Goal: Task Accomplishment & Management: Manage account settings

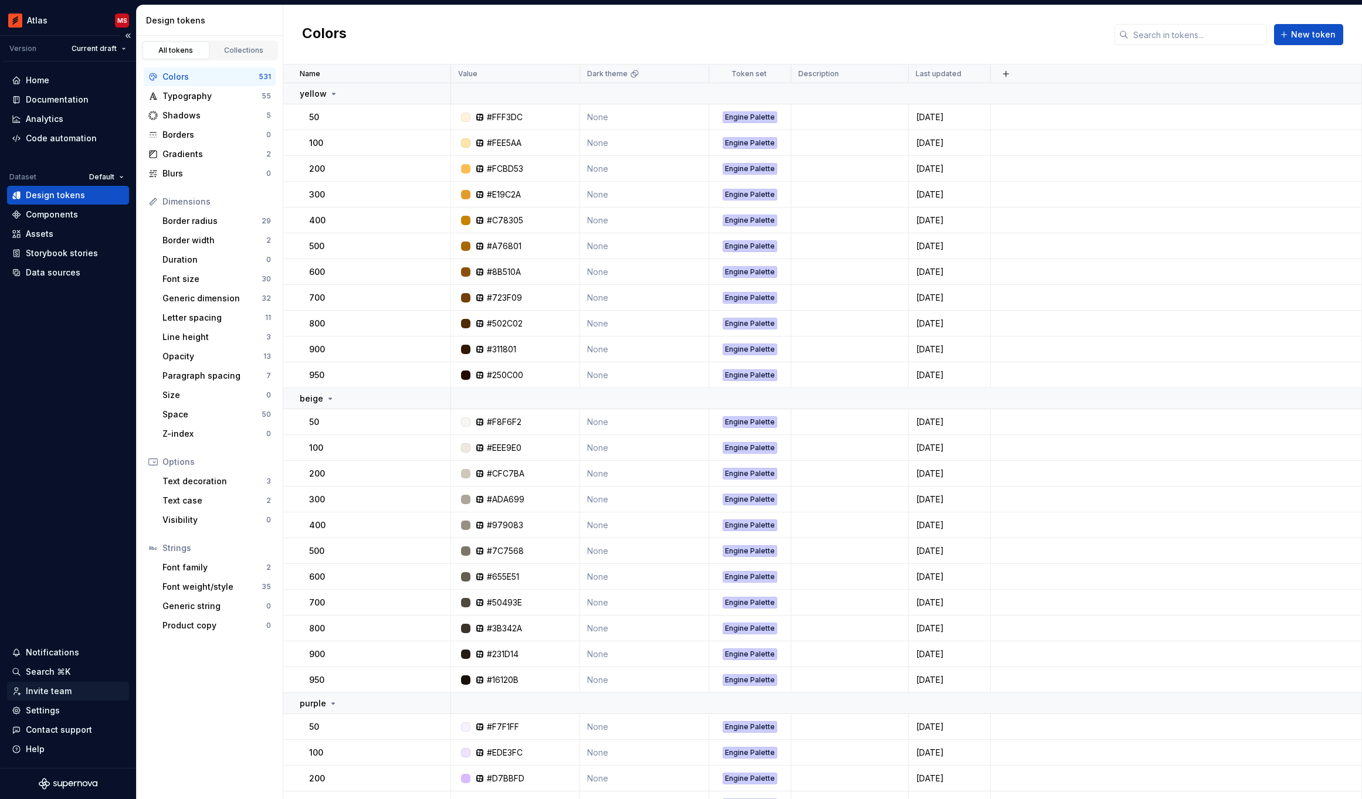
click at [54, 691] on div "Invite team" at bounding box center [49, 691] width 46 height 12
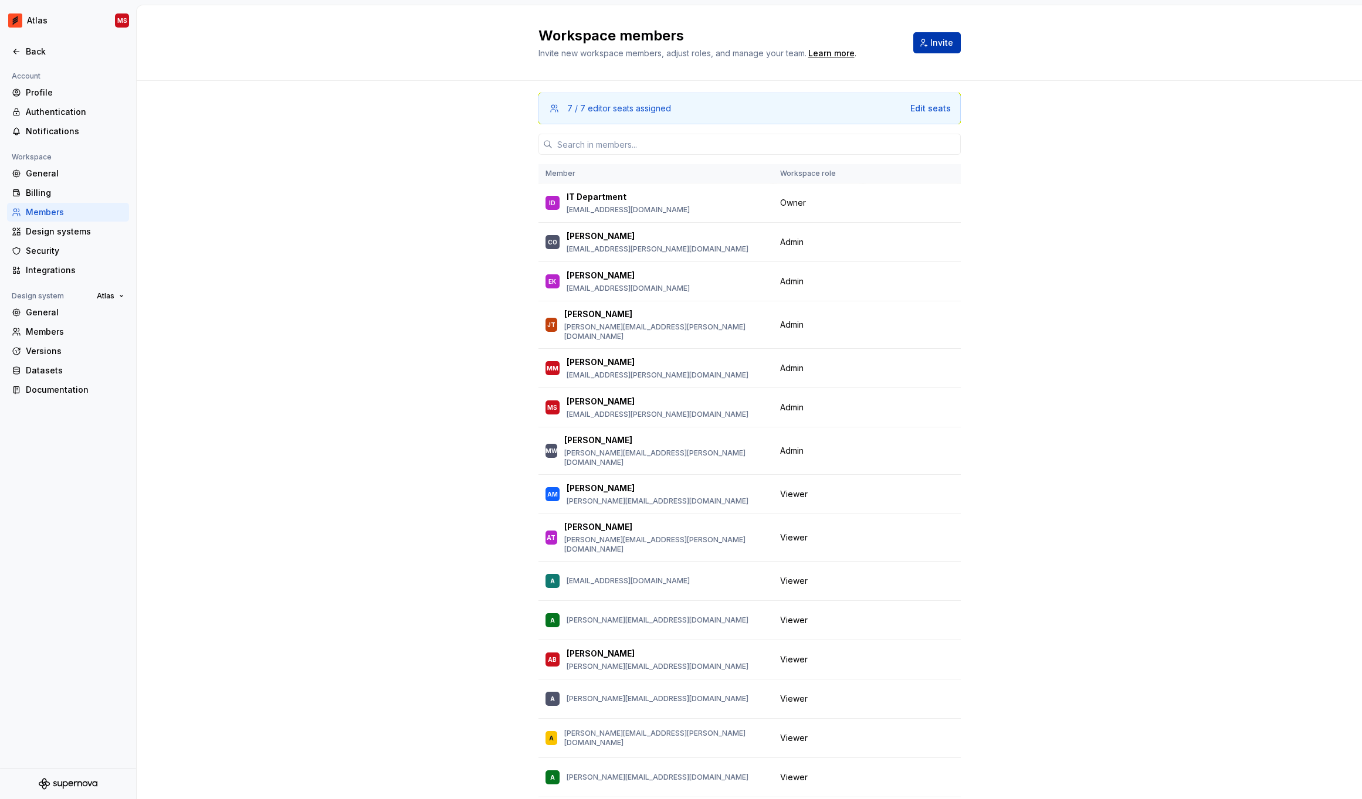
click at [936, 39] on span "Invite" at bounding box center [941, 43] width 23 height 12
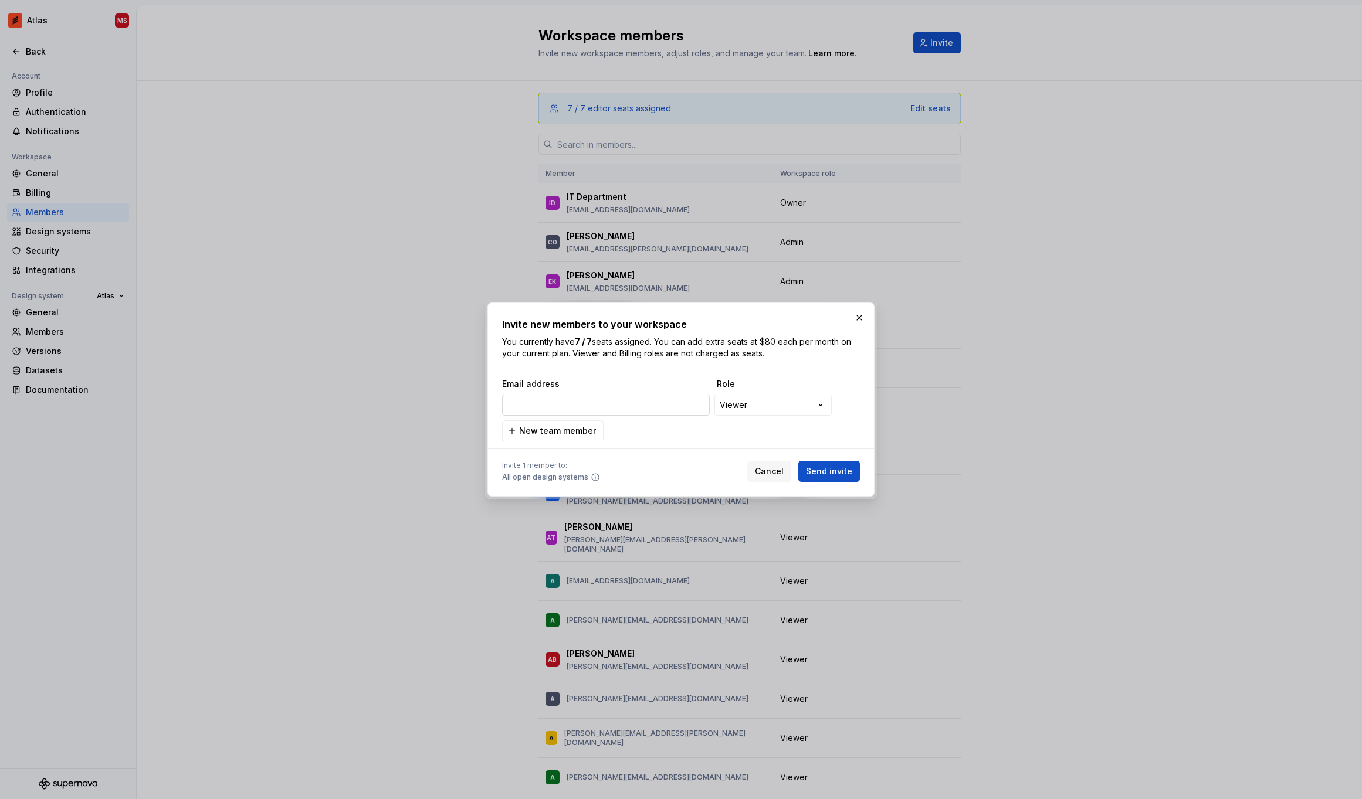
click at [572, 398] on input "email" at bounding box center [606, 405] width 208 height 21
type input "[PERSON_NAME][EMAIL_ADDRESS][PERSON_NAME][DOMAIN_NAME]"
click at [846, 468] on span "Send invite" at bounding box center [829, 472] width 46 height 12
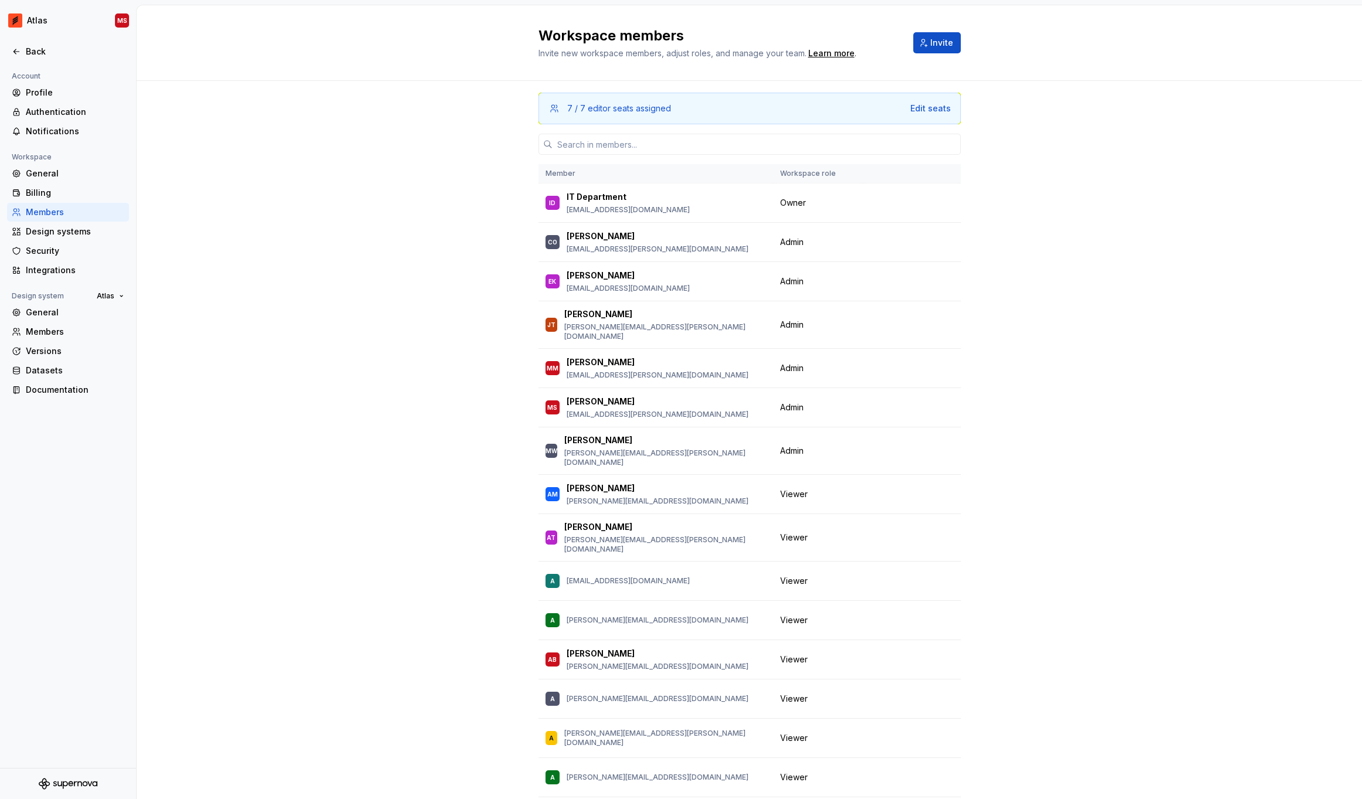
drag, startPoint x: 274, startPoint y: 139, endPoint x: 266, endPoint y: 140, distance: 8.3
drag, startPoint x: 256, startPoint y: 149, endPoint x: 246, endPoint y: 150, distance: 10.0
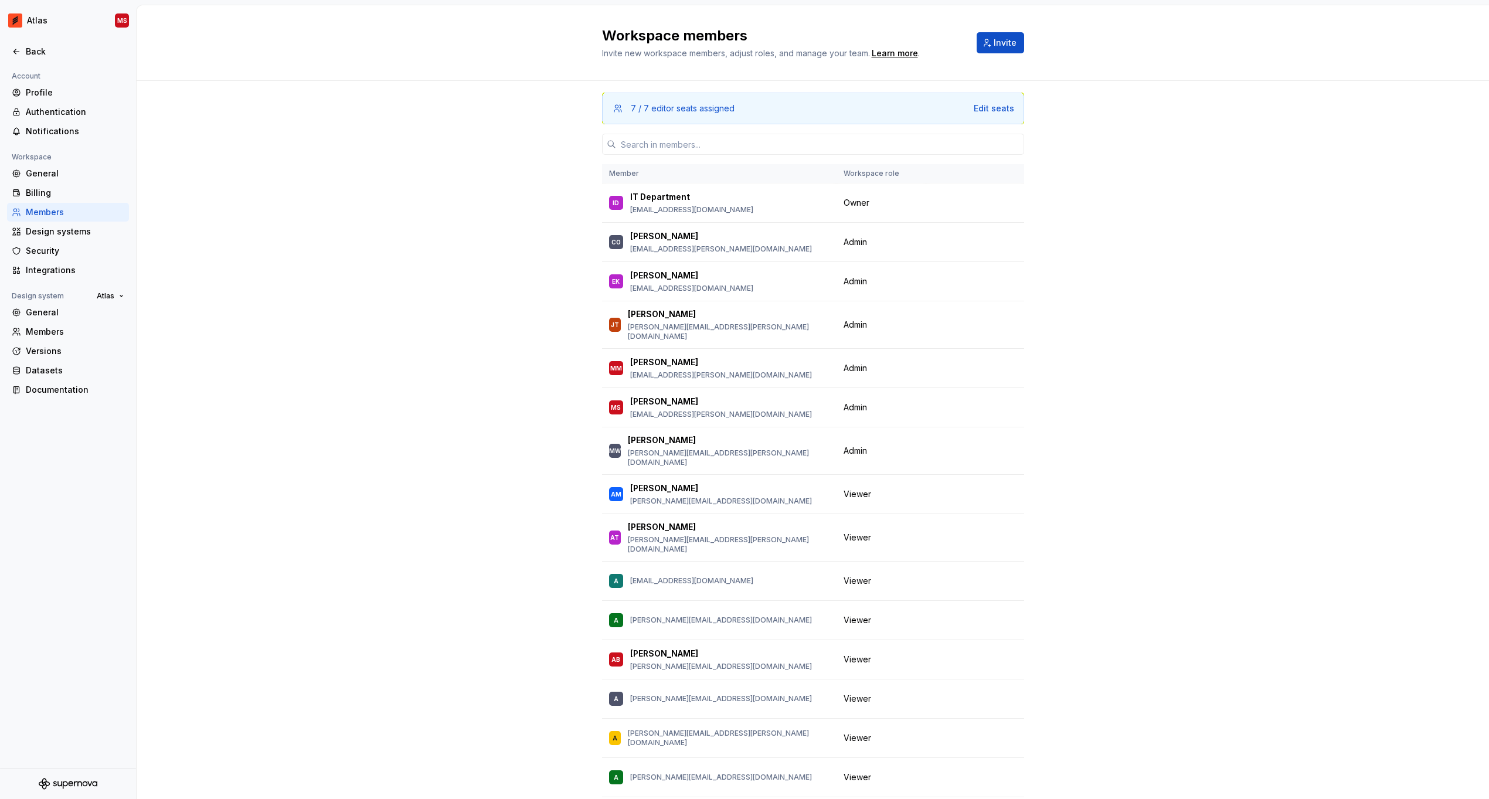
drag, startPoint x: 351, startPoint y: 210, endPoint x: 358, endPoint y: 210, distance: 7.0
drag, startPoint x: 314, startPoint y: 248, endPoint x: 303, endPoint y: 235, distance: 17.0
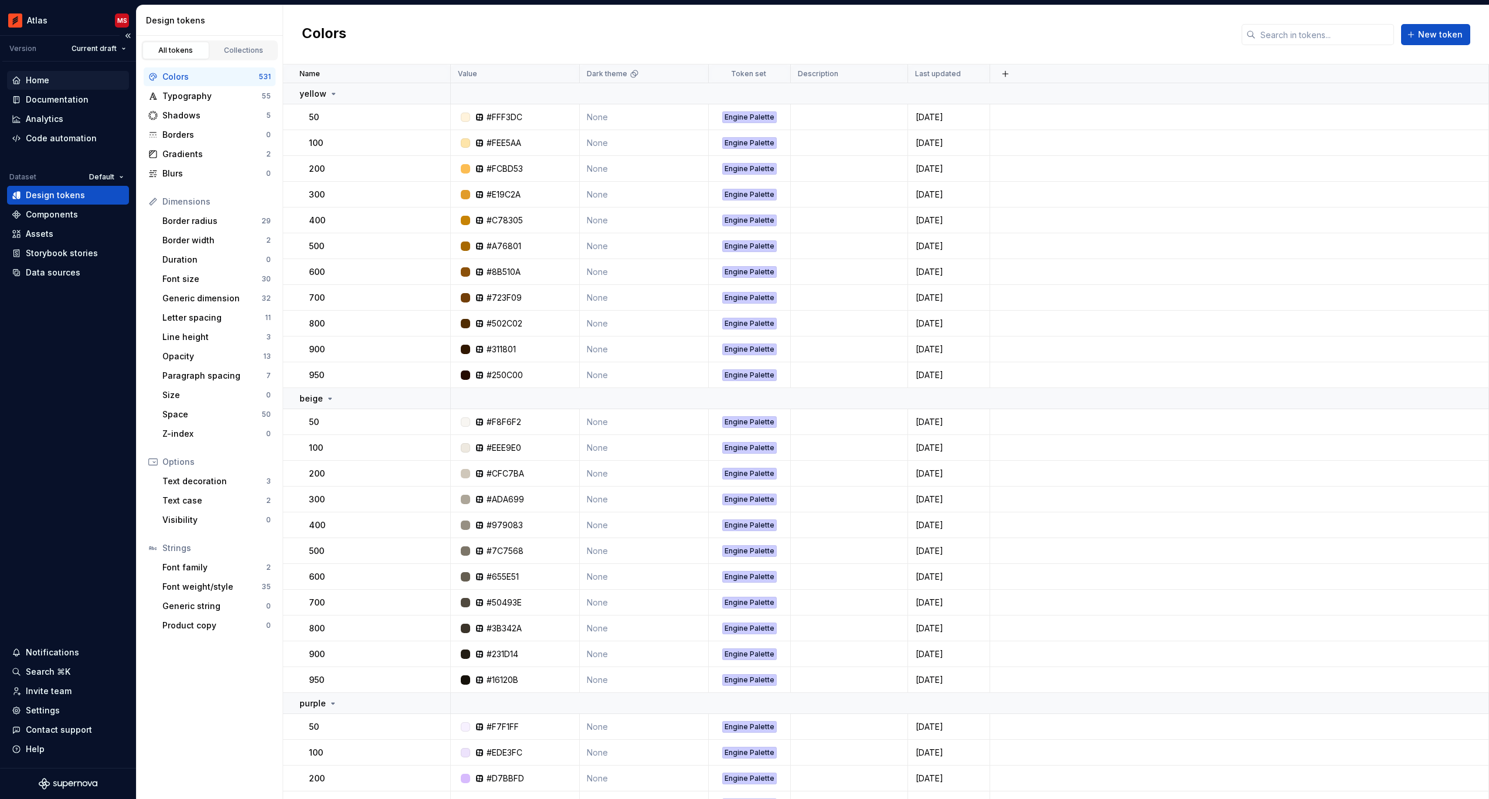
click at [41, 80] on div "Home" at bounding box center [37, 80] width 23 height 12
